Goal: Transaction & Acquisition: Purchase product/service

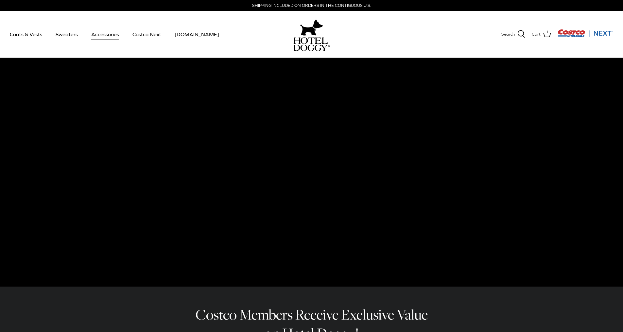
click at [109, 34] on link "Accessories" at bounding box center [105, 34] width 40 height 22
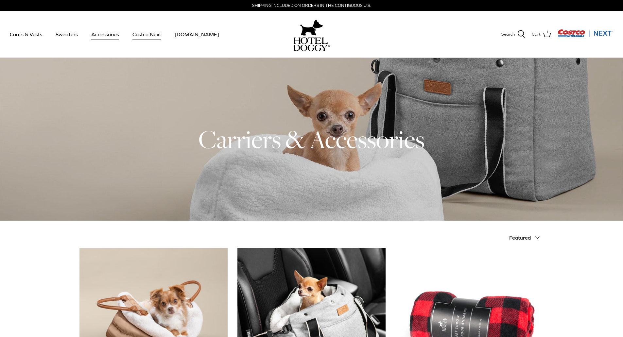
click at [151, 35] on link "Costco Next" at bounding box center [147, 34] width 41 height 22
click at [193, 34] on link "[DOMAIN_NAME]" at bounding box center [197, 34] width 56 height 22
click at [513, 34] on span "Search" at bounding box center [507, 34] width 13 height 7
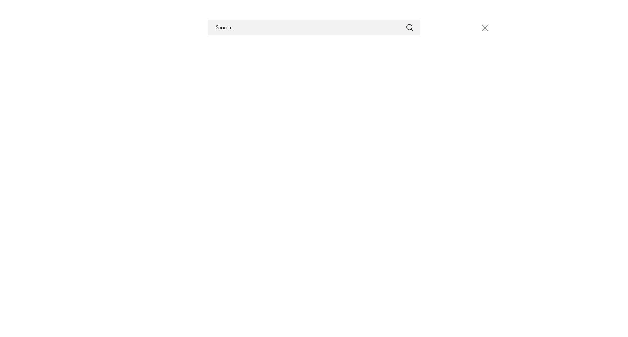
click at [328, 30] on input "Search Store" at bounding box center [314, 28] width 212 height 16
type input "bed"
click at [406, 23] on button "Submit" at bounding box center [410, 27] width 8 height 8
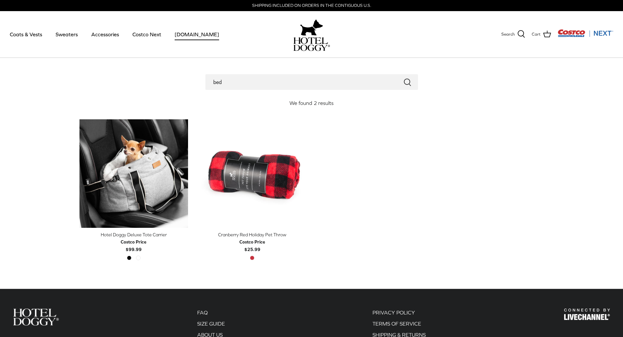
click at [176, 37] on link "[DOMAIN_NAME]" at bounding box center [197, 34] width 56 height 22
